Goal: Navigation & Orientation: Find specific page/section

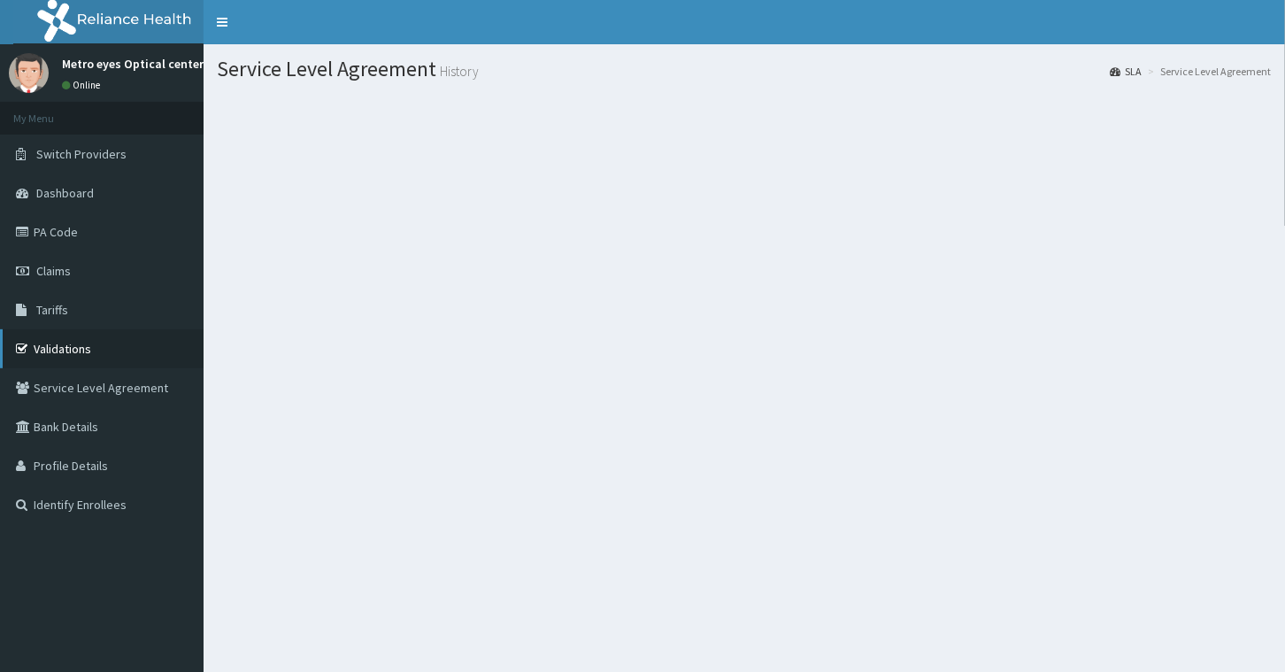
click at [63, 343] on link "Validations" at bounding box center [102, 348] width 204 height 39
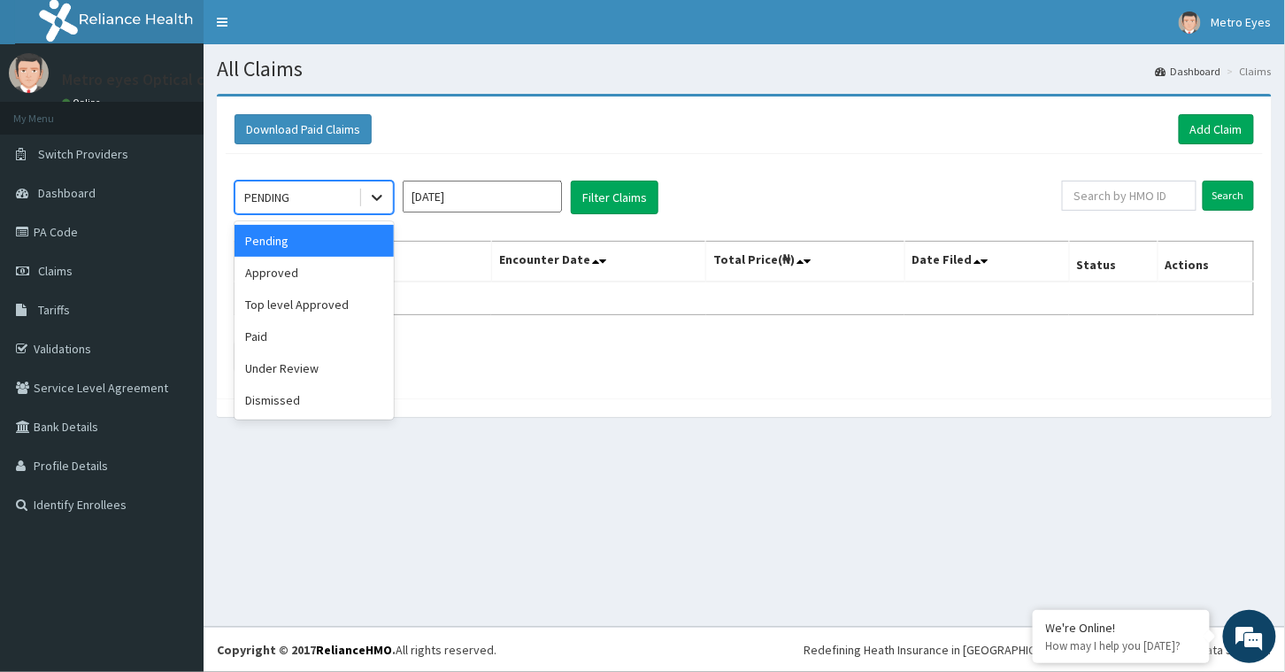
click at [377, 197] on icon at bounding box center [377, 199] width 11 height 6
click at [382, 196] on icon at bounding box center [377, 198] width 18 height 18
drag, startPoint x: 626, startPoint y: 480, endPoint x: 612, endPoint y: 463, distance: 22.0
click at [624, 475] on div "All Claims Dashboard Claims Download Paid Claims Add Claim × Note you can only …" at bounding box center [745, 335] width 1082 height 582
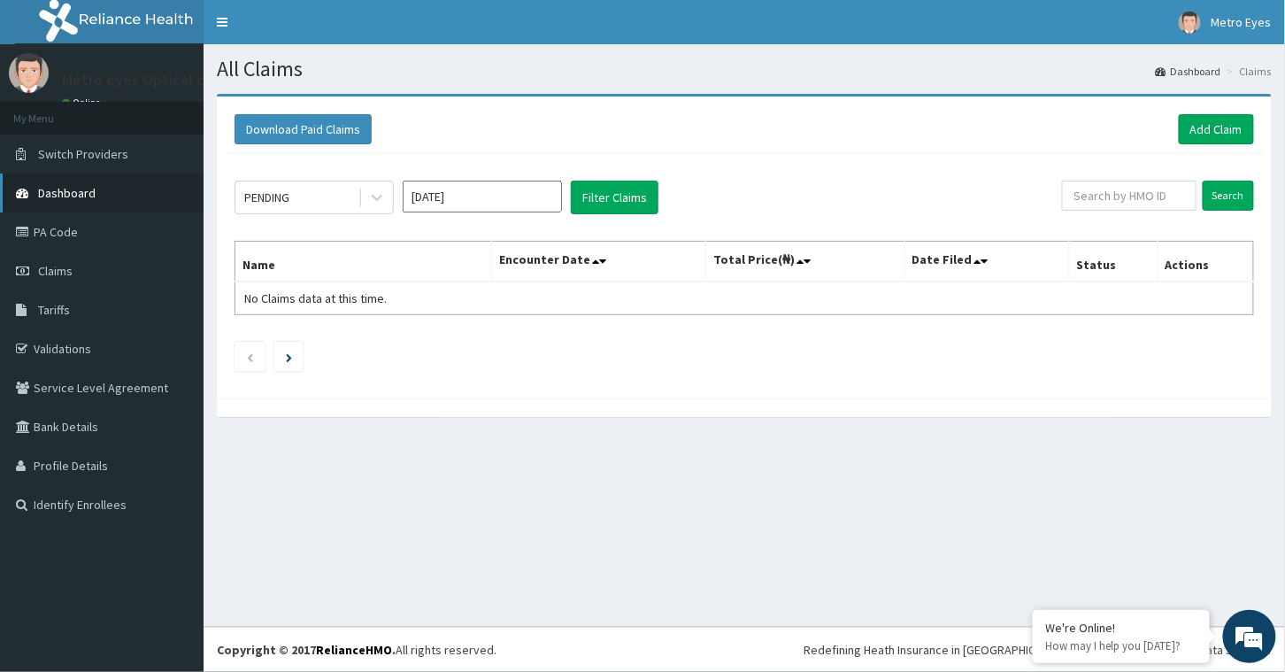
click at [62, 190] on span "Dashboard" at bounding box center [67, 193] width 58 height 16
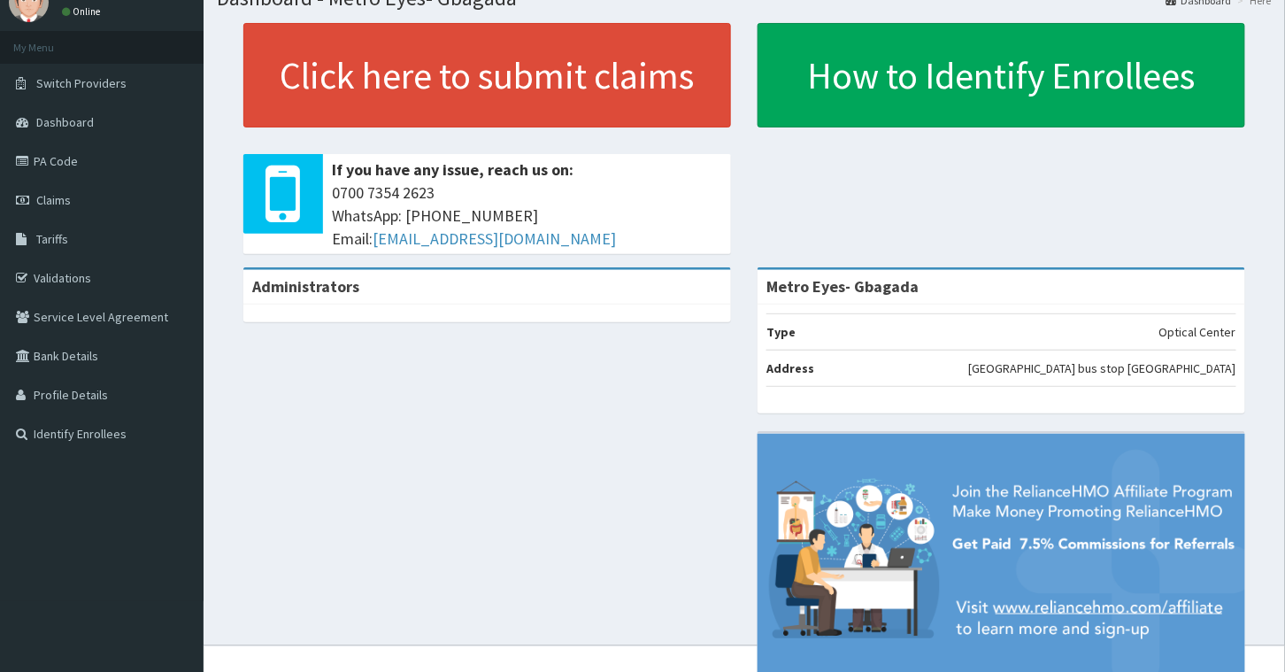
scroll to position [130, 0]
